Goal: Information Seeking & Learning: Learn about a topic

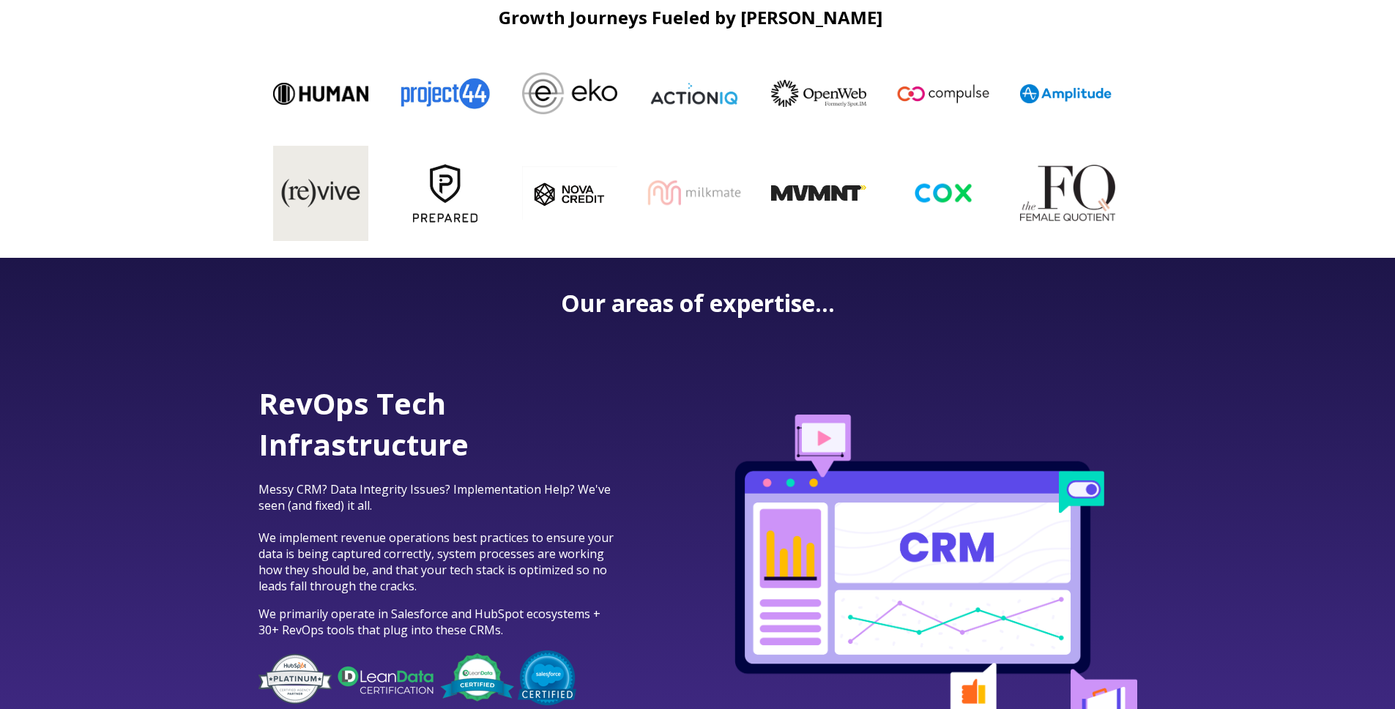
scroll to position [582, 0]
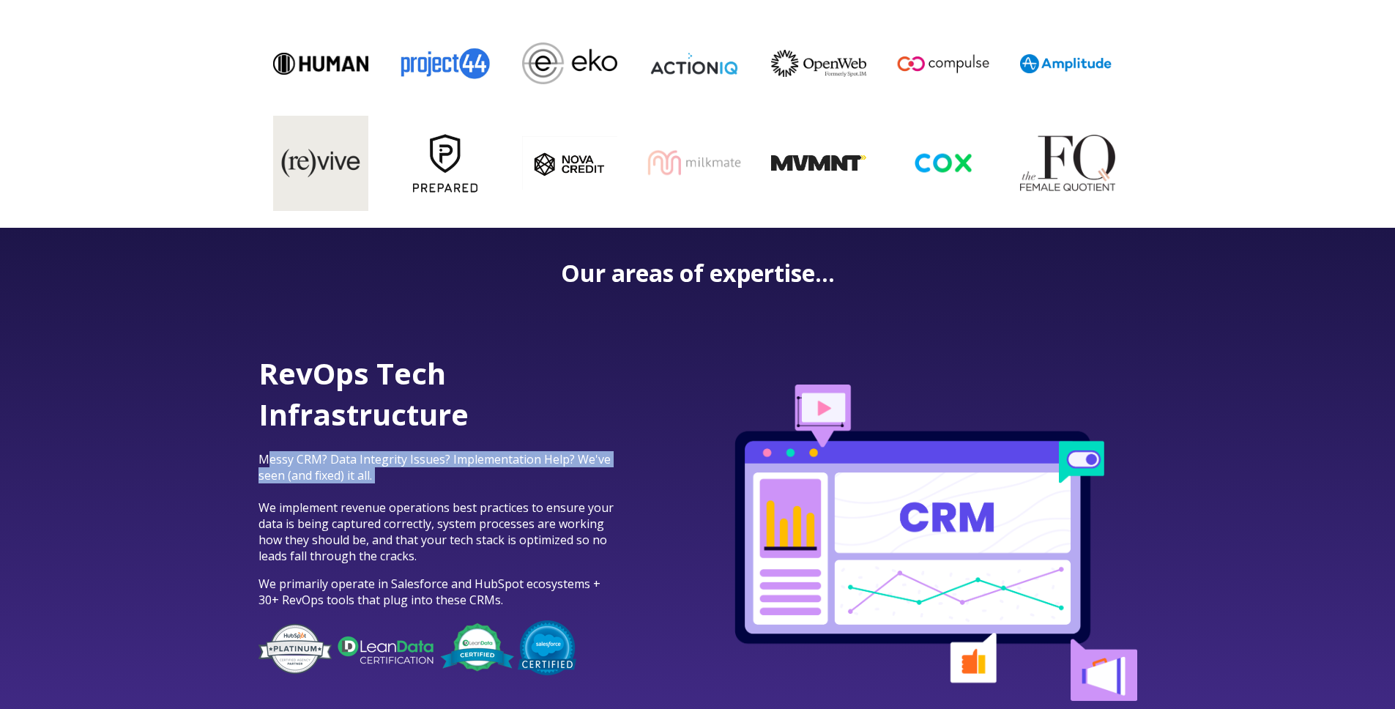
drag, startPoint x: 266, startPoint y: 455, endPoint x: 278, endPoint y: 484, distance: 30.9
click at [278, 484] on p "Messy CRM? Data Integrity Issues? Implementation Help? We've seen (and fixed) i…" at bounding box center [439, 507] width 362 height 113
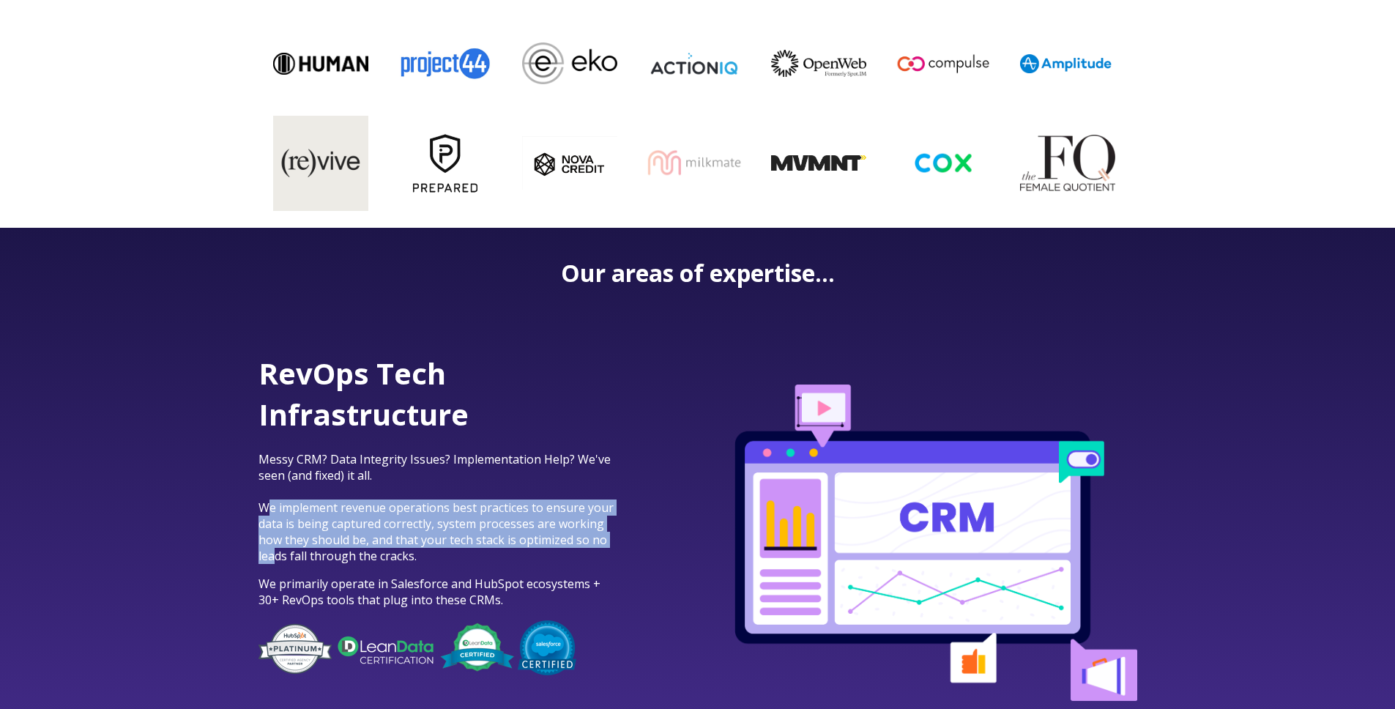
drag, startPoint x: 267, startPoint y: 508, endPoint x: 275, endPoint y: 557, distance: 49.7
click at [275, 557] on span "Messy CRM? Data Integrity Issues? Implementation Help? We've seen (and fixed) i…" at bounding box center [435, 507] width 355 height 113
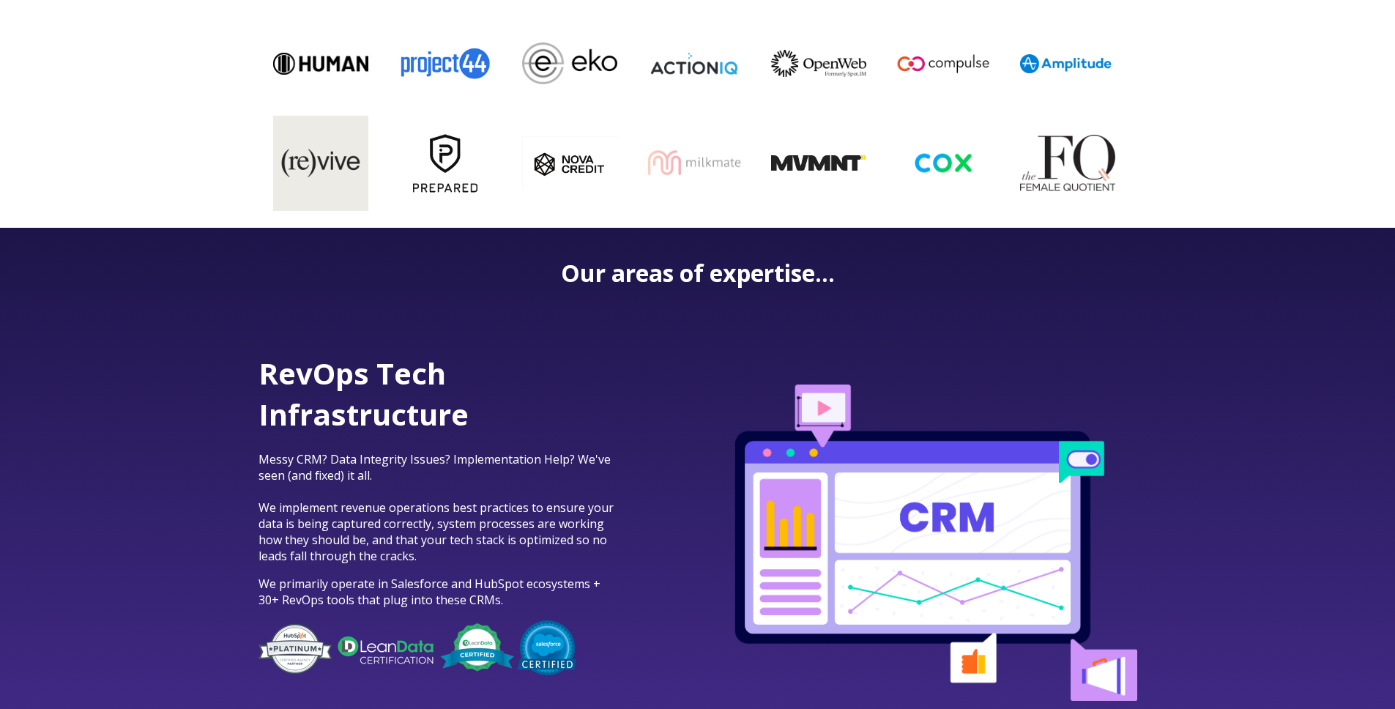
click at [268, 542] on span "Messy CRM? Data Integrity Issues? Implementation Help? We've seen (and fixed) i…" at bounding box center [435, 507] width 355 height 113
click at [267, 518] on span "Messy CRM? Data Integrity Issues? Implementation Help? We've seen (and fixed) i…" at bounding box center [435, 507] width 355 height 113
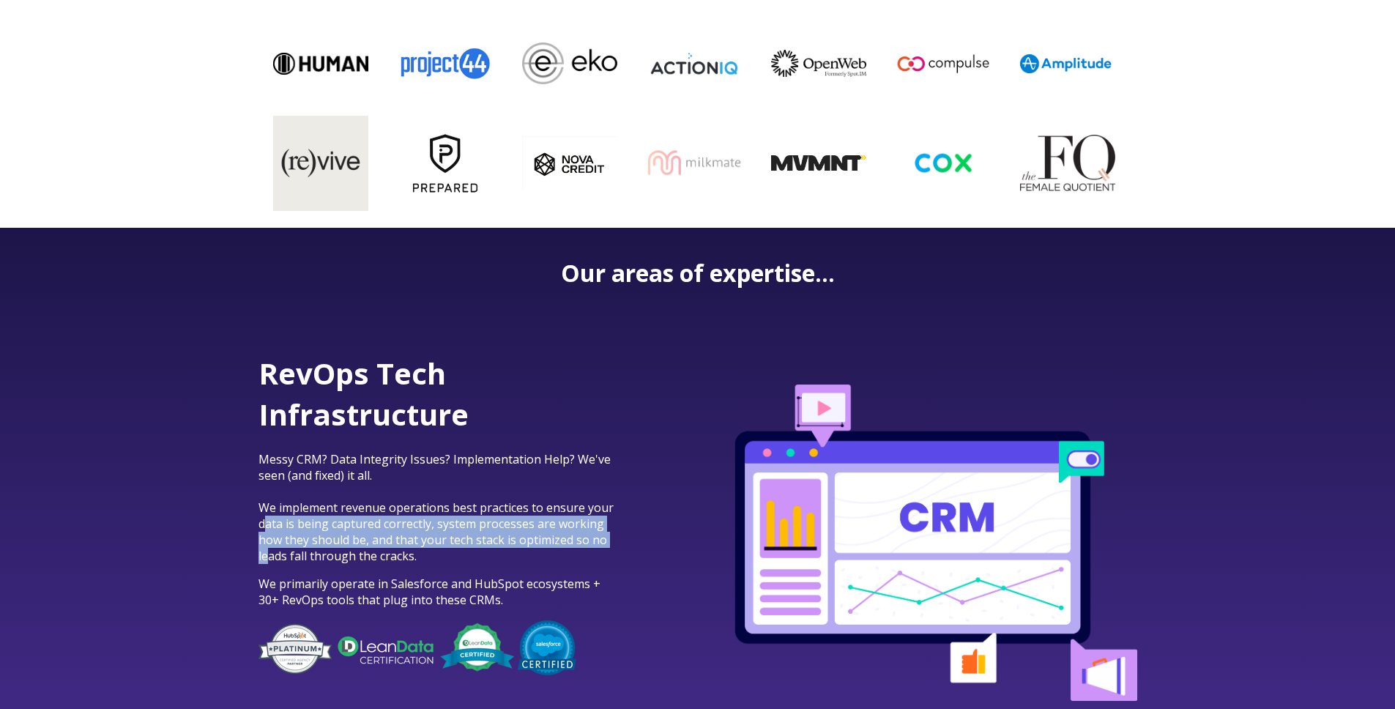
drag, startPoint x: 267, startPoint y: 518, endPoint x: 265, endPoint y: 556, distance: 38.8
click at [265, 556] on span "Messy CRM? Data Integrity Issues? Implementation Help? We've seen (and fixed) i…" at bounding box center [435, 507] width 355 height 113
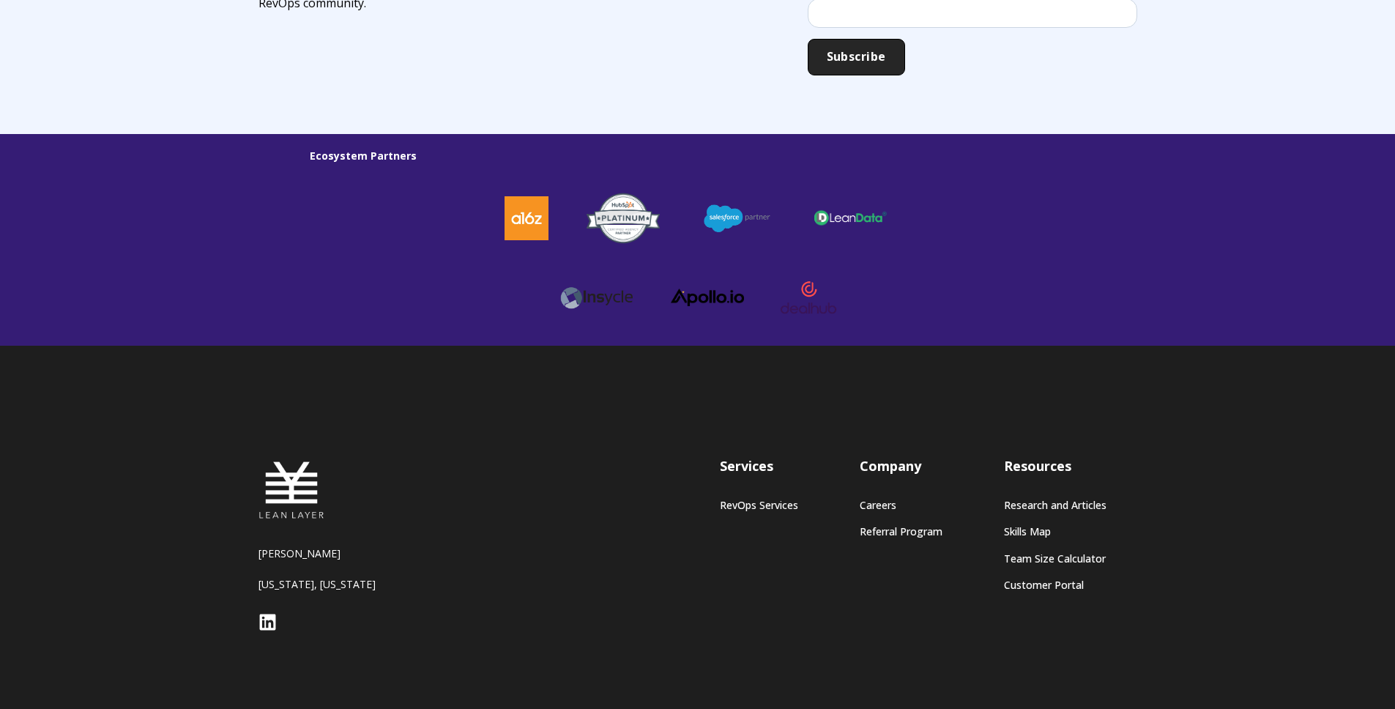
scroll to position [3971, 0]
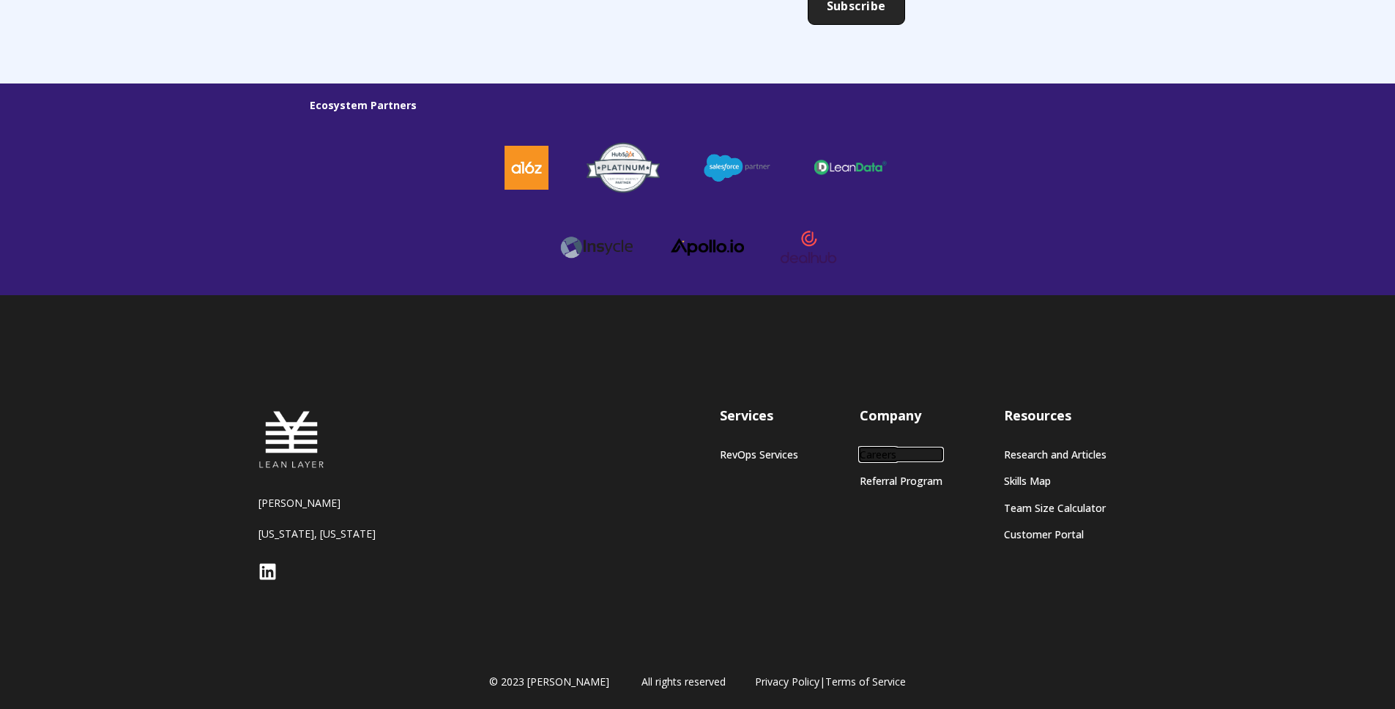
click at [874, 453] on link "Careers" at bounding box center [901, 454] width 83 height 12
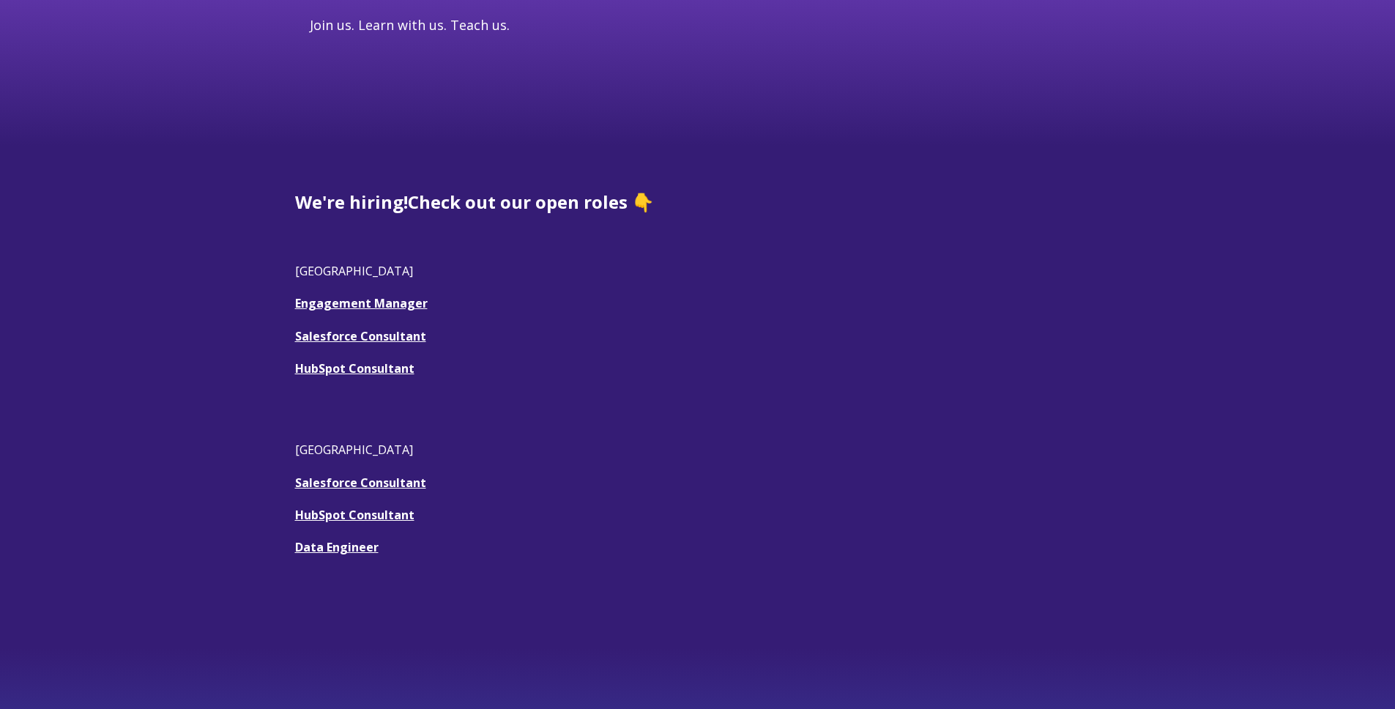
scroll to position [278, 0]
click at [349, 365] on link "HubSpot Consultant" at bounding box center [354, 368] width 119 height 16
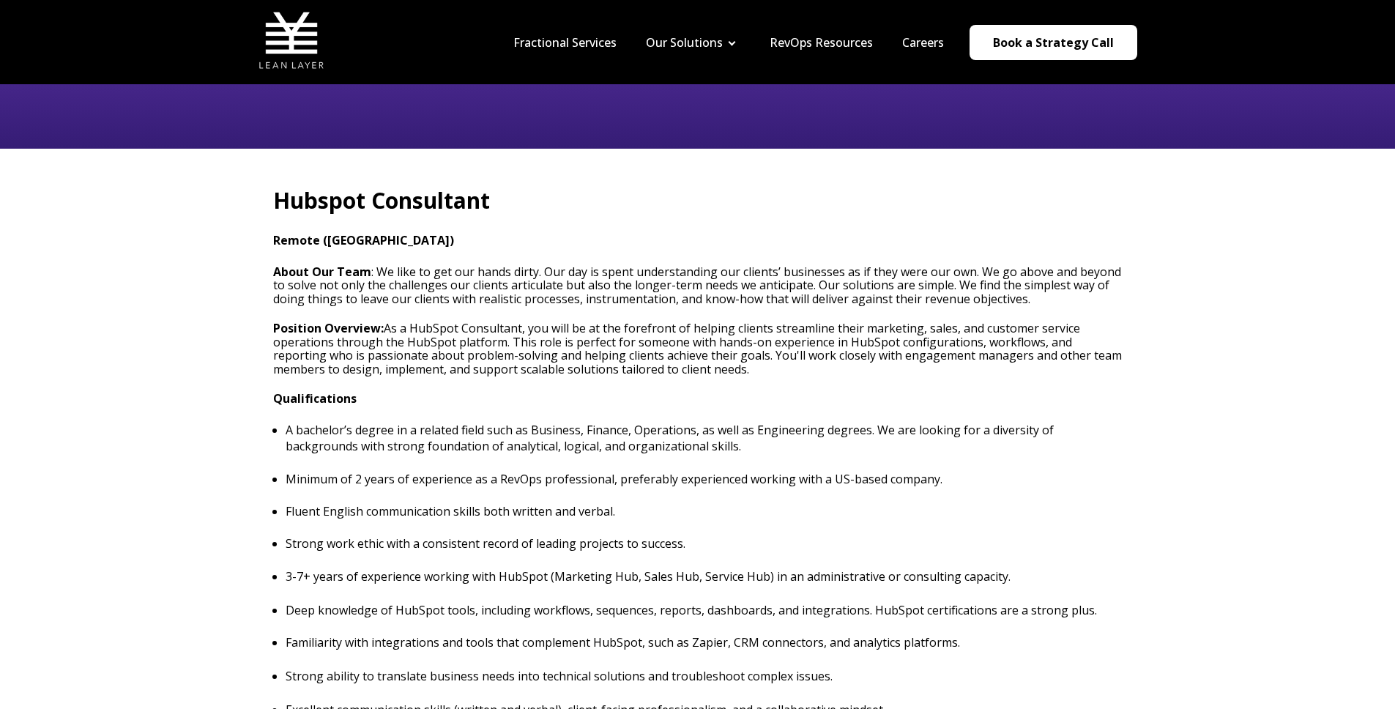
scroll to position [291, 0]
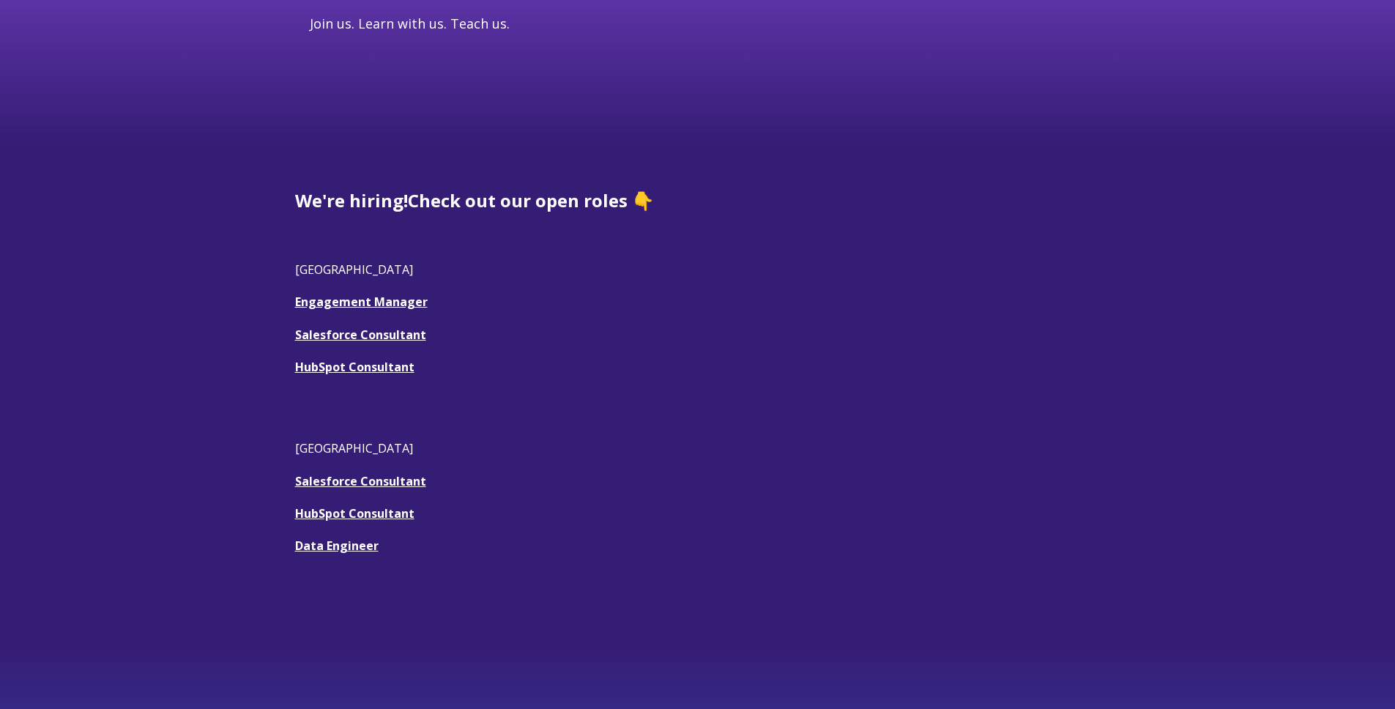
scroll to position [278, 0]
